Goal: Find specific page/section: Find specific page/section

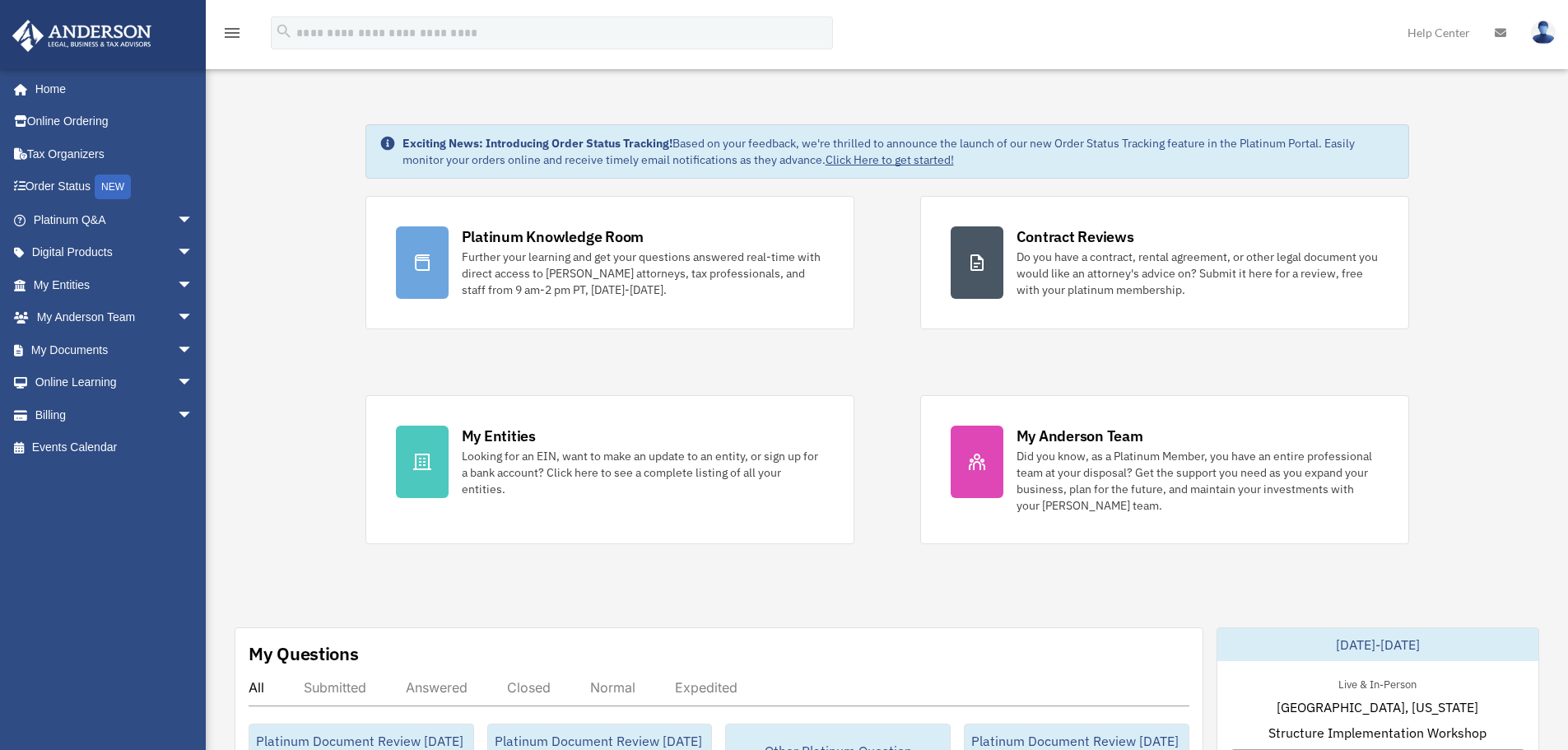
click at [1540, 30] on img at bounding box center [1543, 32] width 25 height 24
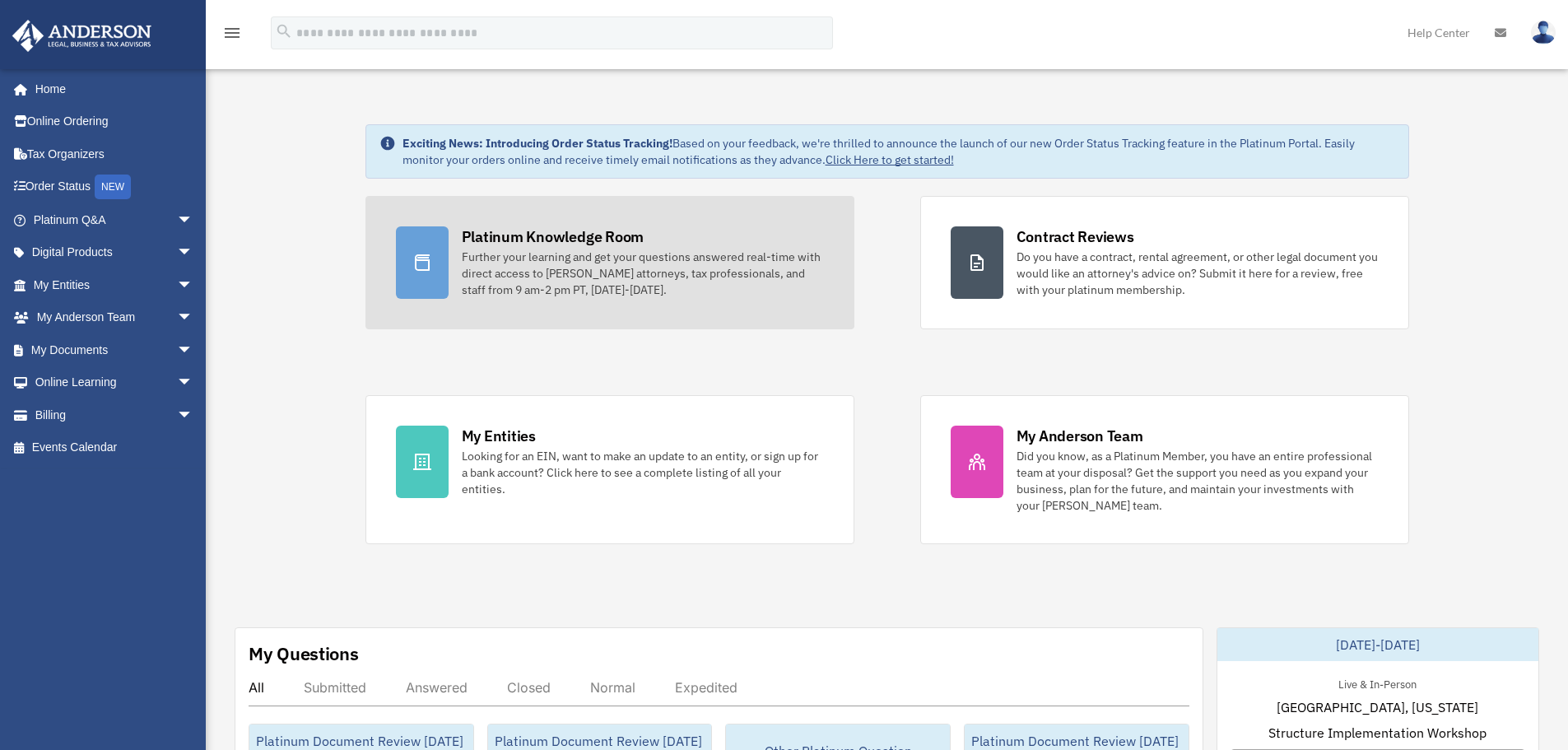
click at [439, 280] on div at bounding box center [423, 263] width 53 height 73
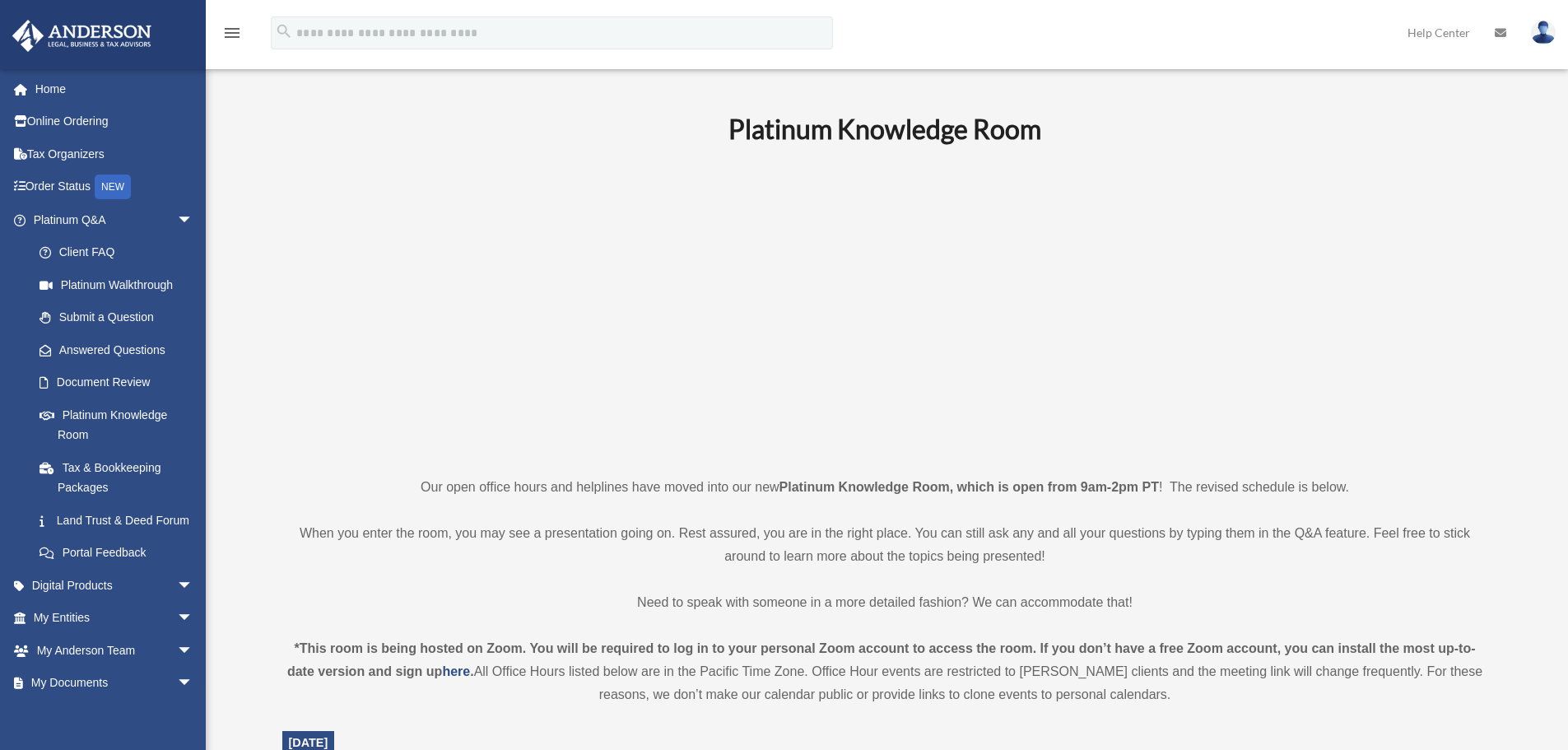
click at [381, 171] on p at bounding box center [885, 310] width 1206 height 286
click at [1535, 35] on img at bounding box center [1543, 32] width 25 height 24
